Goal: Task Accomplishment & Management: Complete application form

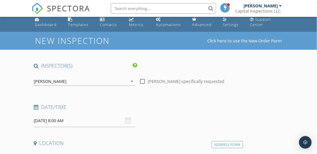
scroll to position [10, 0]
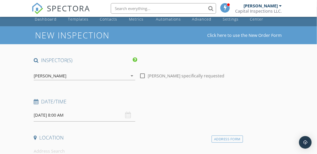
click at [41, 114] on input "[DATE] 8:00 AM" at bounding box center [84, 115] width 101 height 13
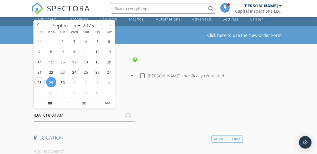
click at [107, 25] on span at bounding box center [110, 23] width 9 height 7
select select "9"
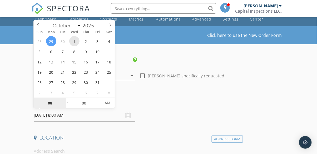
type input "[DATE] 8:00 AM"
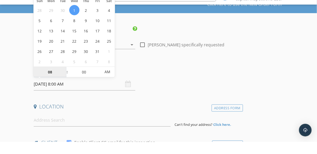
scroll to position [29, 0]
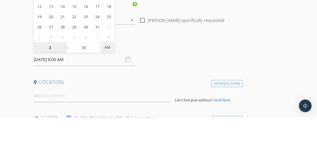
click at [106, 86] on span "AM" at bounding box center [107, 84] width 14 height 11
type input "02"
type input "[DATE] 2:00 PM"
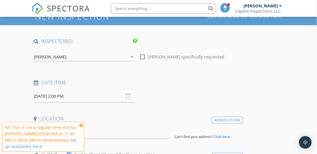
click at [82, 125] on icon at bounding box center [81, 125] width 4 height 4
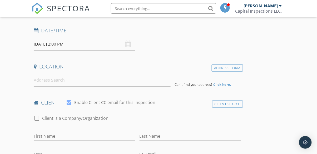
scroll to position [81, 0]
click at [36, 79] on input at bounding box center [102, 80] width 137 height 13
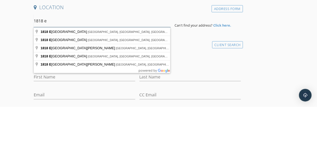
scroll to position [93, 0]
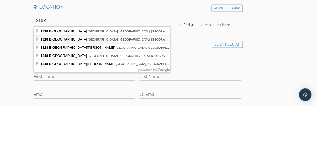
type input "1818 East D Avenue, Bismarck, ND, USA"
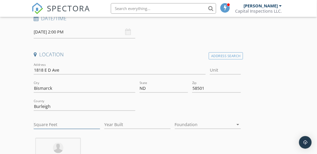
click at [47, 125] on input "Square Feet" at bounding box center [67, 124] width 66 height 9
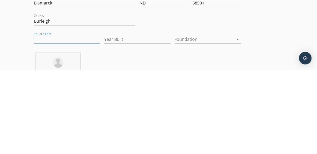
scroll to position [98, 0]
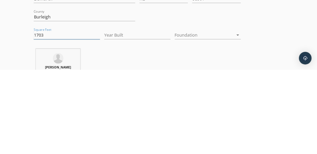
type input "1703"
click at [160, 123] on input "Year Built" at bounding box center [137, 119] width 66 height 9
type input "1954"
click at [230, 118] on div at bounding box center [204, 119] width 59 height 8
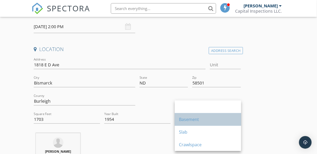
click at [205, 121] on div "Basement" at bounding box center [208, 119] width 58 height 6
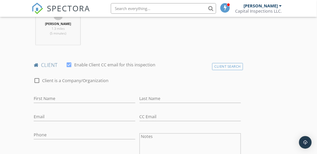
scroll to position [227, 0]
click at [69, 68] on div at bounding box center [69, 64] width 9 height 9
checkbox input "false"
click at [38, 100] on input "First Name" at bounding box center [84, 98] width 101 height 9
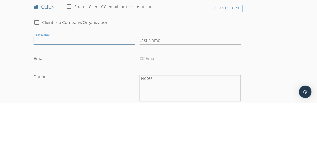
scroll to position [234, 0]
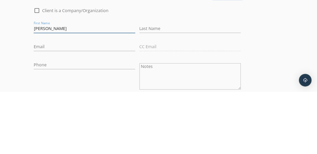
type input "[PERSON_NAME]"
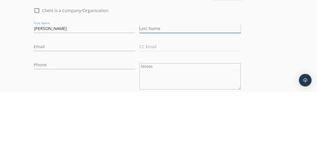
click at [238, 89] on input "Last Name" at bounding box center [190, 91] width 101 height 9
type input "[PERSON_NAME]"
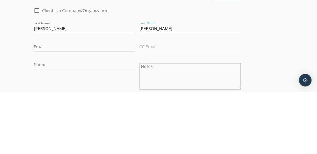
click at [36, 111] on input "Email" at bounding box center [84, 109] width 101 height 9
type input "Jupeterson0121@gmail.com"
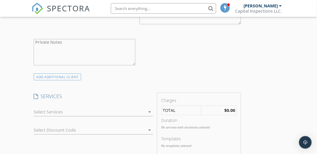
scroll to position [367, 0]
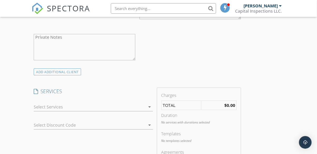
click at [40, 107] on div at bounding box center [90, 107] width 112 height 8
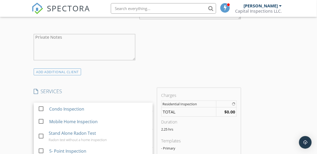
click at [7, 123] on div "New Inspection Click here to use the New Order Form INSPECTOR(S) check_box Dalt…" at bounding box center [158, 122] width 317 height 906
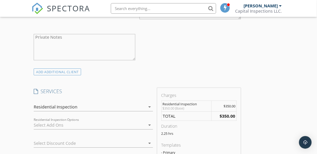
click at [40, 125] on div at bounding box center [90, 125] width 112 height 8
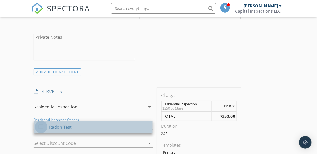
click at [41, 128] on div at bounding box center [41, 126] width 9 height 9
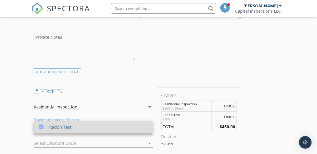
click at [40, 127] on div at bounding box center [41, 126] width 9 height 9
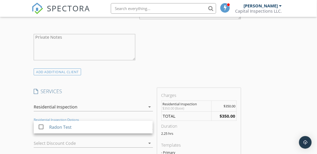
click at [282, 95] on div "INSPECTOR(S) check_box Dalton Sanders PRIMARY check_box_outline_blank Josh Eldr…" at bounding box center [159, 133] width 254 height 867
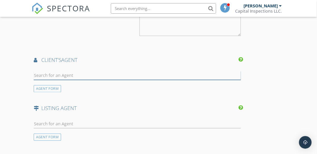
click at [37, 72] on input "text" at bounding box center [137, 75] width 207 height 9
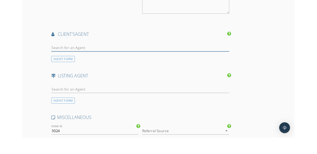
scroll to position [611, 0]
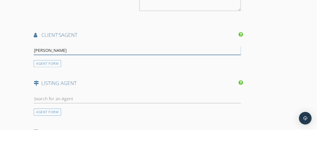
type input "[PERSON_NAME]"
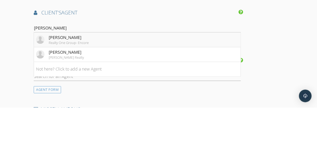
click at [48, 83] on div "Dani Bennett Realty One Group- Encore" at bounding box center [62, 86] width 53 height 11
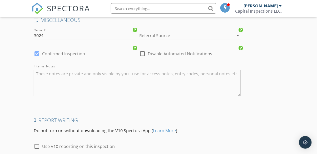
scroll to position [886, 0]
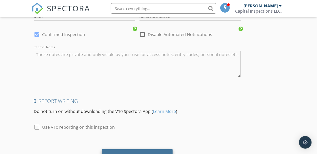
click at [165, 154] on div "Save Inspection" at bounding box center [137, 156] width 71 height 14
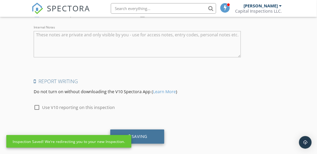
scroll to position [910, 0]
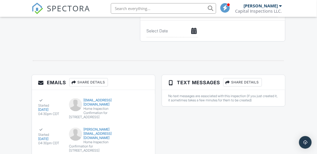
scroll to position [559, 0]
